Goal: Task Accomplishment & Management: Complete application form

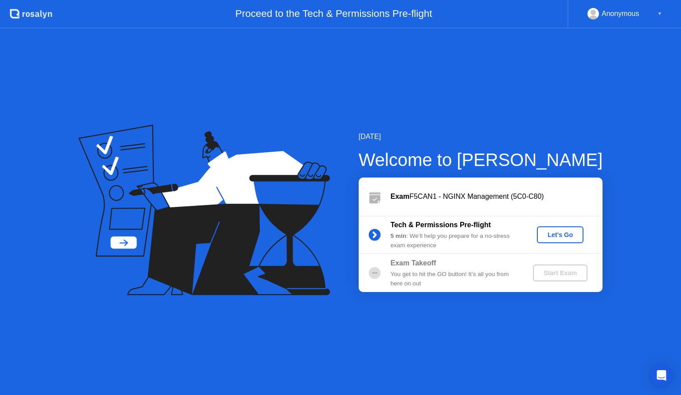
click at [561, 235] on div "Let's Go" at bounding box center [560, 234] width 39 height 7
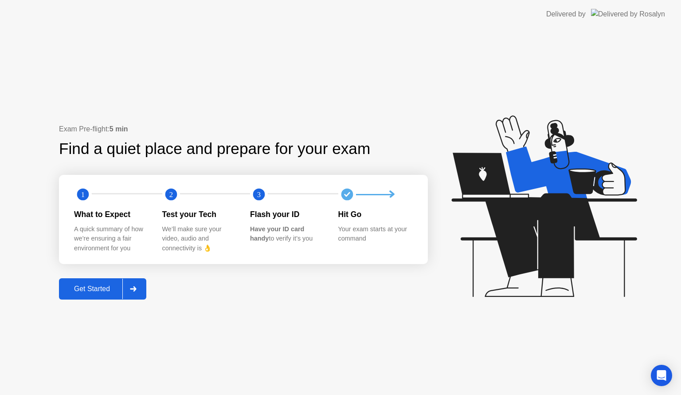
click at [110, 286] on div "Get Started" at bounding box center [92, 289] width 61 height 8
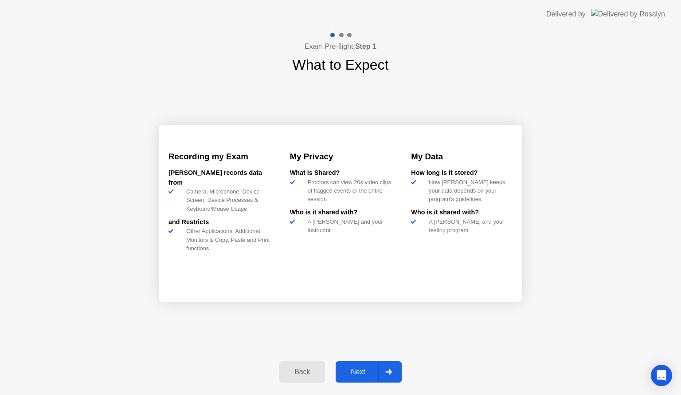
click at [366, 371] on div "Next" at bounding box center [357, 372] width 39 height 8
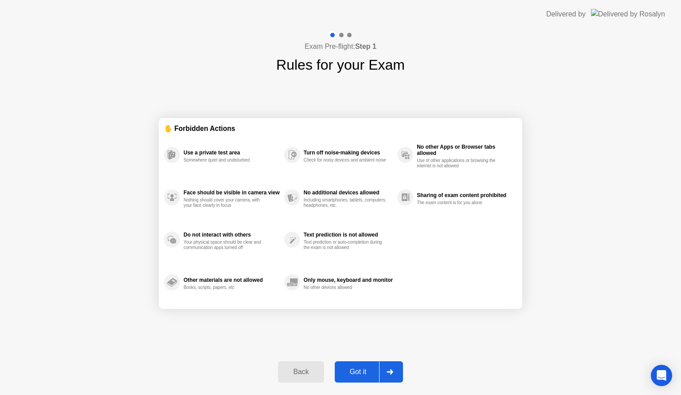
click at [367, 375] on div "Got it" at bounding box center [359, 372] width 42 height 8
select select "**********"
select select "*******"
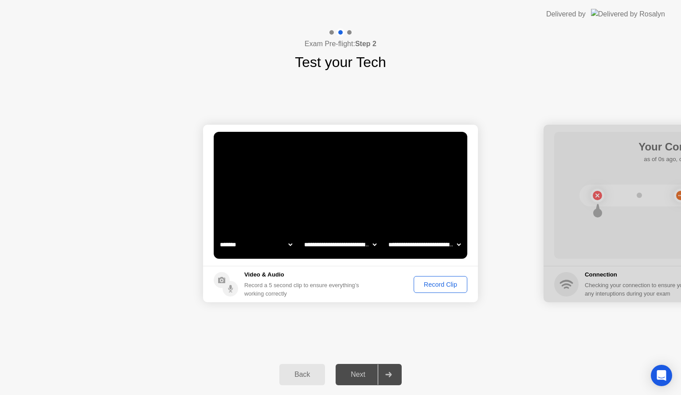
click at [441, 292] on button "Record Clip" at bounding box center [441, 284] width 54 height 17
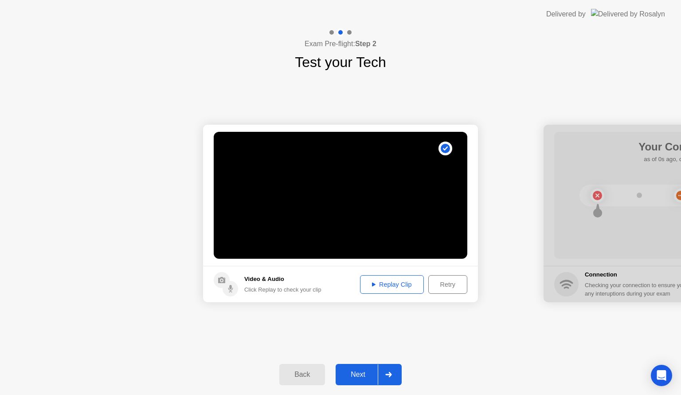
click at [383, 284] on div "Replay Clip" at bounding box center [392, 284] width 58 height 7
click at [358, 376] on div "Next" at bounding box center [357, 374] width 39 height 8
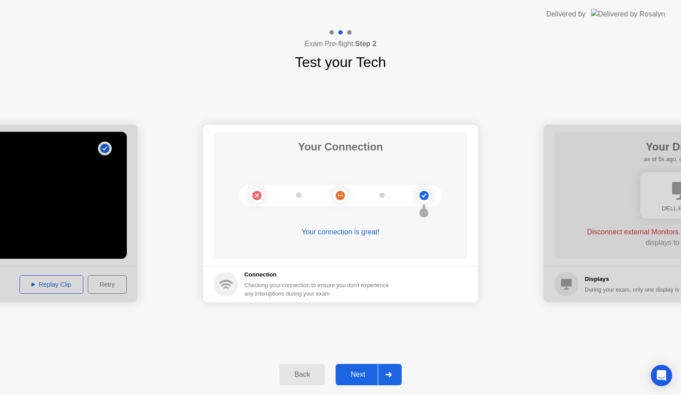
click at [358, 376] on div "Next" at bounding box center [357, 374] width 39 height 8
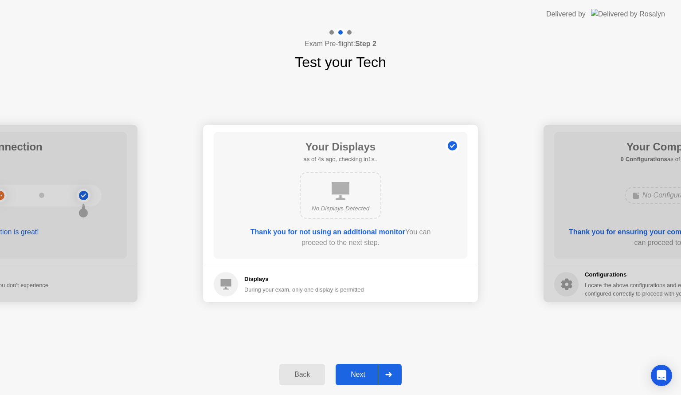
click at [644, 82] on div "**********" at bounding box center [340, 213] width 681 height 281
click at [357, 373] on div "Next" at bounding box center [357, 374] width 39 height 8
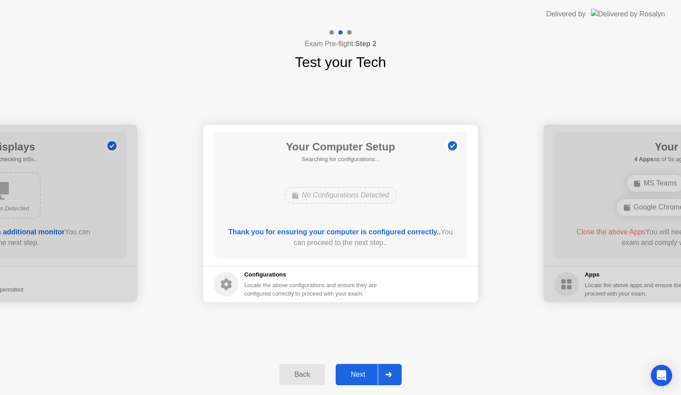
click at [349, 370] on div "Next" at bounding box center [357, 374] width 39 height 8
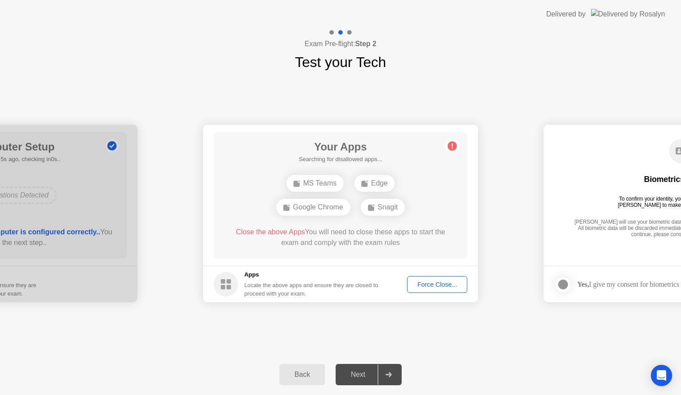
click at [436, 288] on div "Force Close..." at bounding box center [437, 284] width 54 height 7
click at [441, 283] on div "Force Close..." at bounding box center [437, 284] width 54 height 7
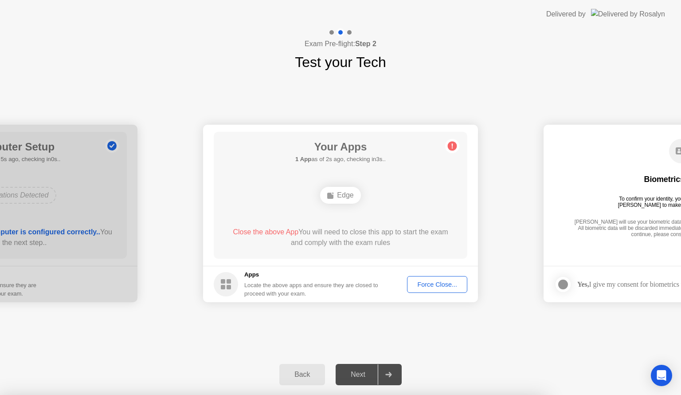
click at [305, 224] on div "Your Apps Searching for disallowed apps... Edge Close the above App You will ne…" at bounding box center [341, 195] width 254 height 127
click at [441, 215] on div "Your Apps Searching for disallowed apps... Edge Close the above App You will ne…" at bounding box center [341, 195] width 254 height 127
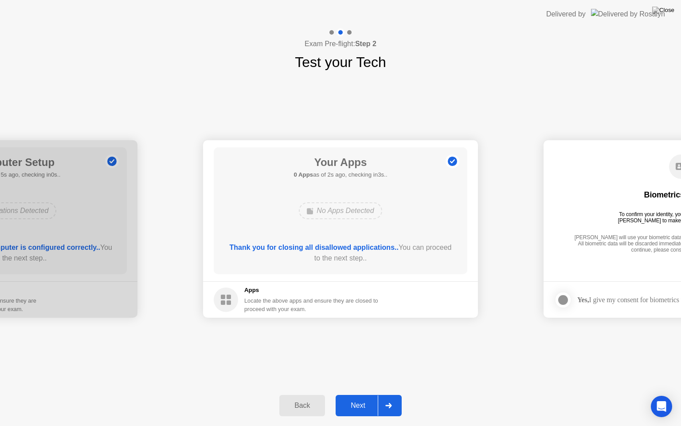
click at [364, 394] on div "Next" at bounding box center [357, 405] width 39 height 8
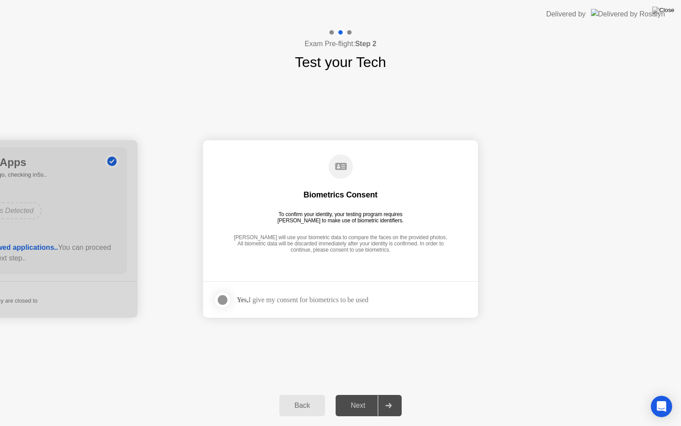
click at [219, 299] on div at bounding box center [222, 300] width 11 height 11
click at [355, 394] on div "Next" at bounding box center [357, 405] width 39 height 8
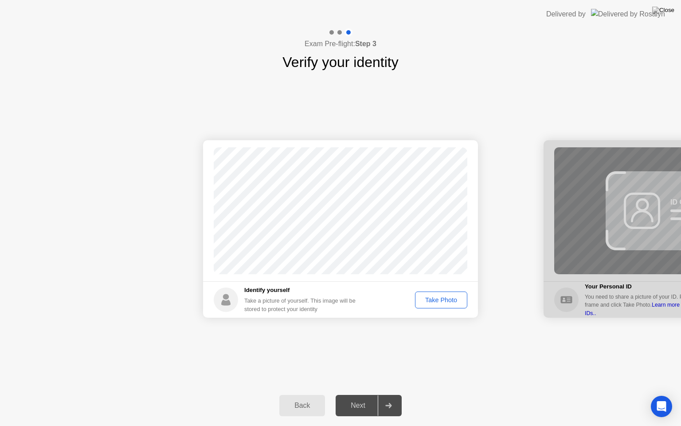
click at [439, 300] on div "Take Photo" at bounding box center [441, 299] width 46 height 7
click at [361, 394] on div "Next" at bounding box center [357, 405] width 39 height 8
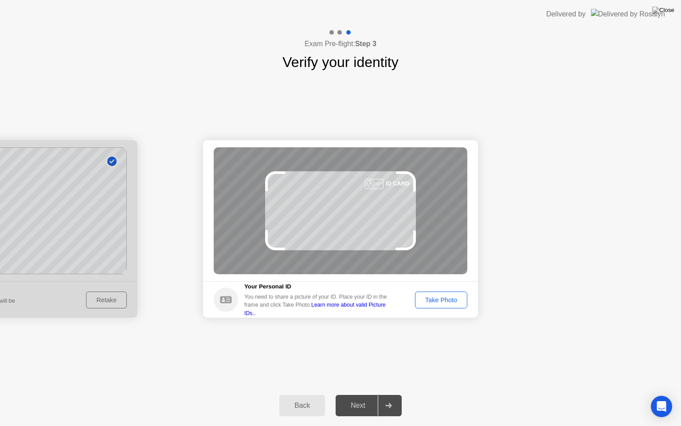
click at [434, 299] on div "Take Photo" at bounding box center [441, 299] width 46 height 7
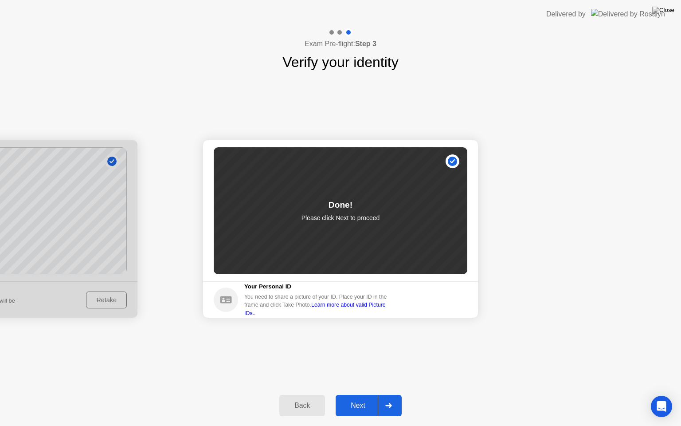
click at [358, 394] on div "Next" at bounding box center [357, 405] width 39 height 8
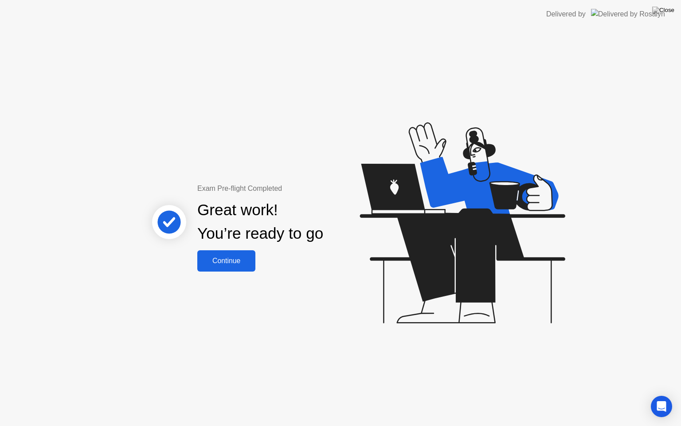
click at [240, 254] on button "Continue" at bounding box center [226, 260] width 58 height 21
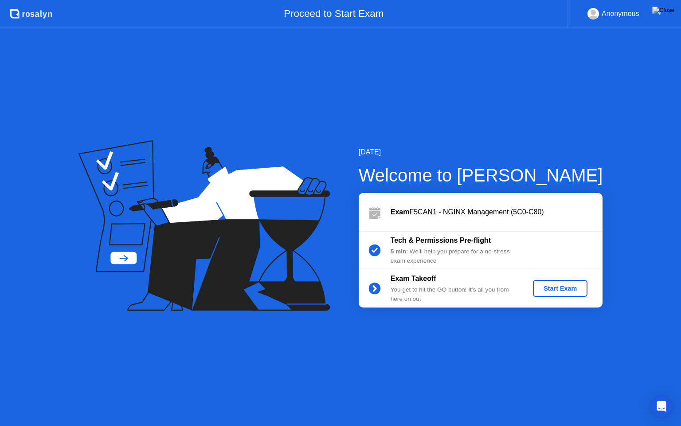
click at [566, 288] on div "Start Exam" at bounding box center [560, 288] width 47 height 7
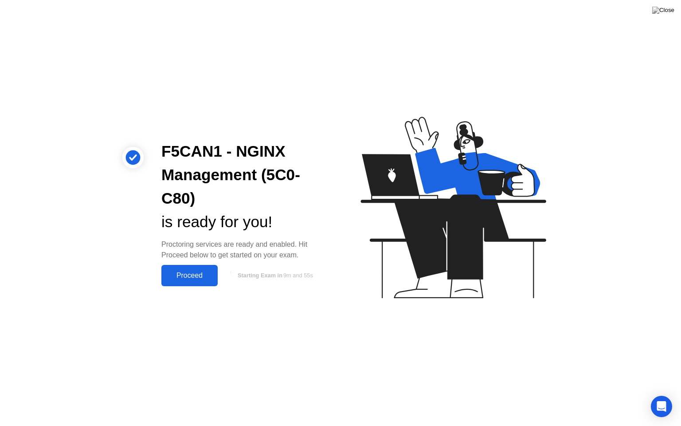
click at [190, 278] on div "Proceed" at bounding box center [189, 275] width 51 height 8
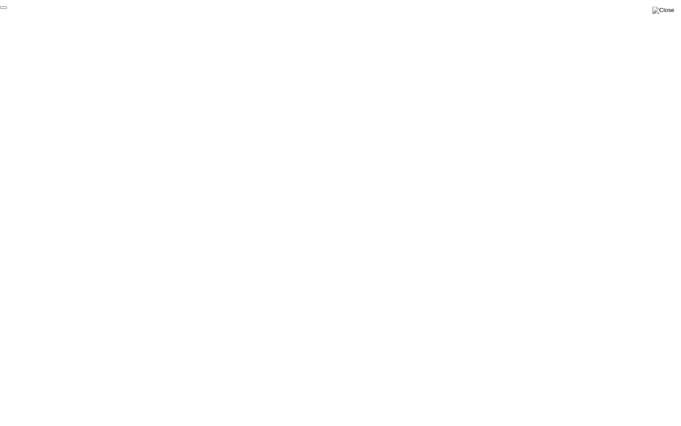
click div "End Proctoring Session"
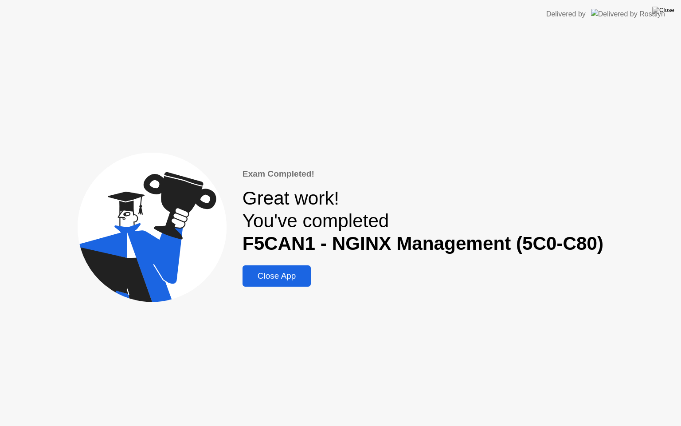
click at [279, 277] on div "Close App" at bounding box center [276, 276] width 63 height 10
